Goal: Information Seeking & Learning: Learn about a topic

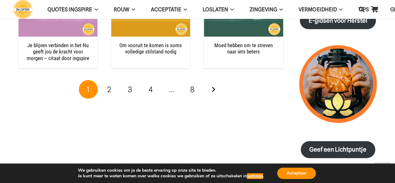
scroll to position [923, 0]
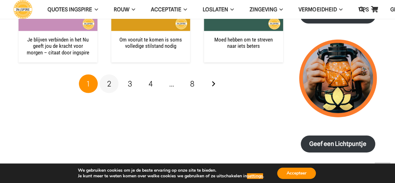
click at [109, 79] on span "2" at bounding box center [109, 83] width 4 height 9
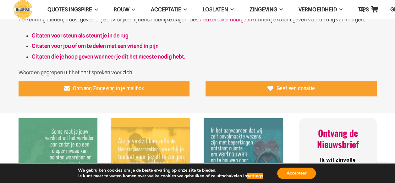
scroll to position [364, 0]
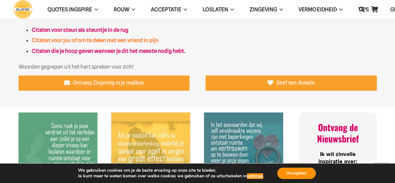
click at [79, 40] on strong "Citaten voor jou of om te delen met een vriend in pijn" at bounding box center [95, 40] width 127 height 6
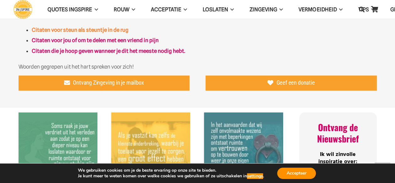
click at [52, 30] on strong "Citaten voor steun als steuntje in de rug" at bounding box center [80, 30] width 97 height 6
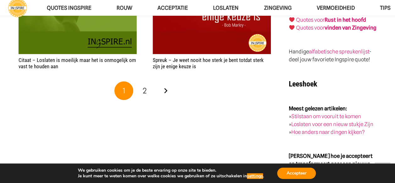
scroll to position [1127, 0]
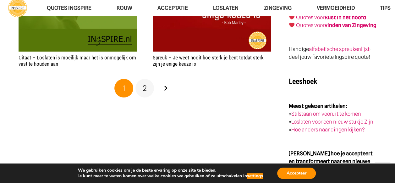
click at [143, 91] on span "2" at bounding box center [145, 88] width 4 height 9
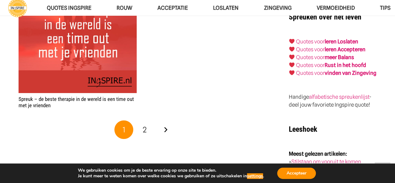
scroll to position [1059, 0]
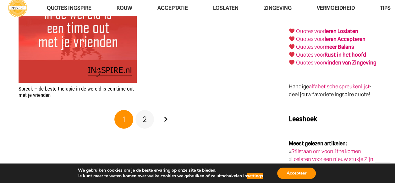
click at [144, 120] on span "2" at bounding box center [145, 119] width 4 height 9
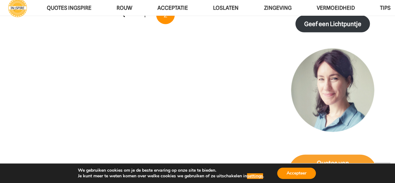
scroll to position [478, 0]
